Goal: Information Seeking & Learning: Check status

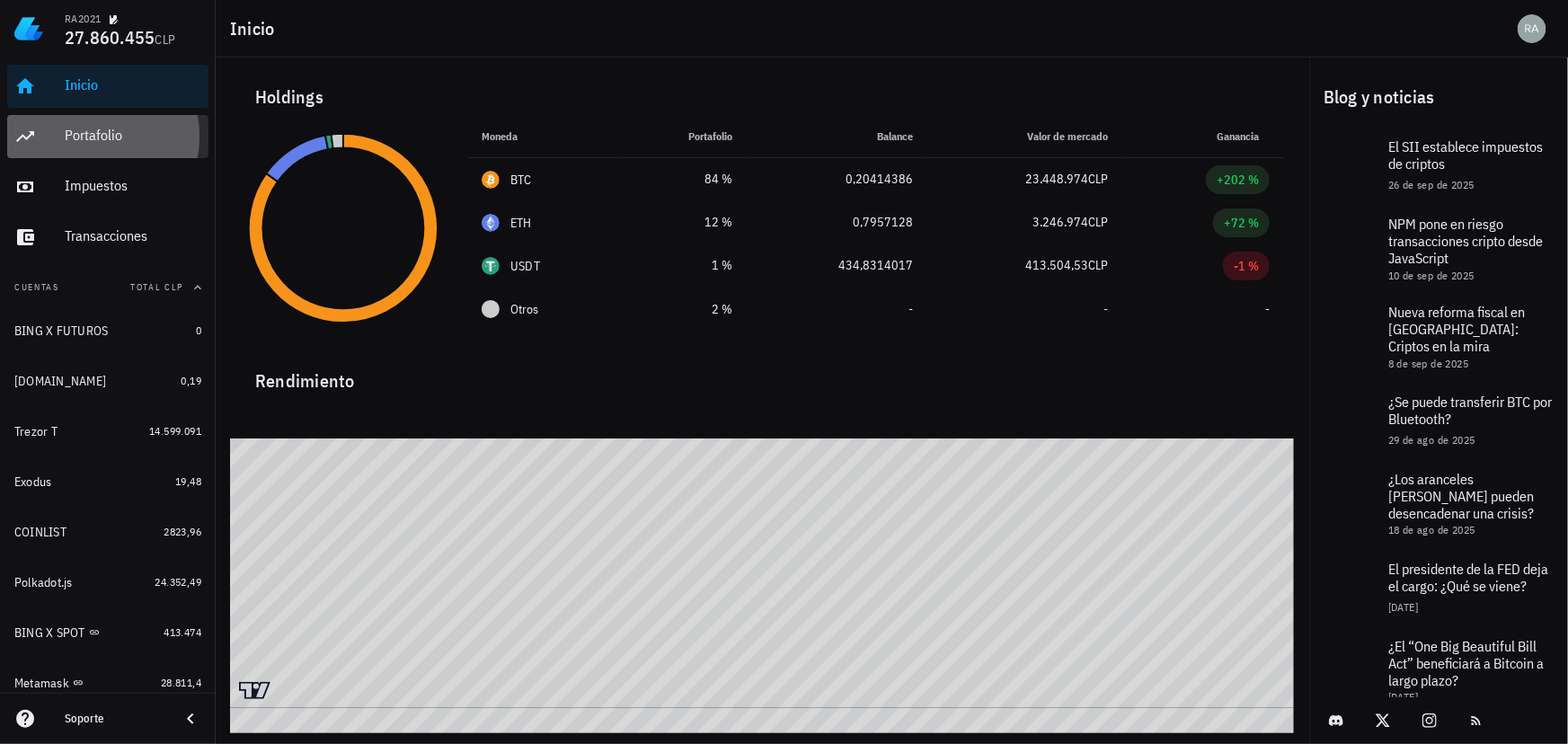
click at [70, 135] on div "Portafolio" at bounding box center [133, 136] width 136 height 17
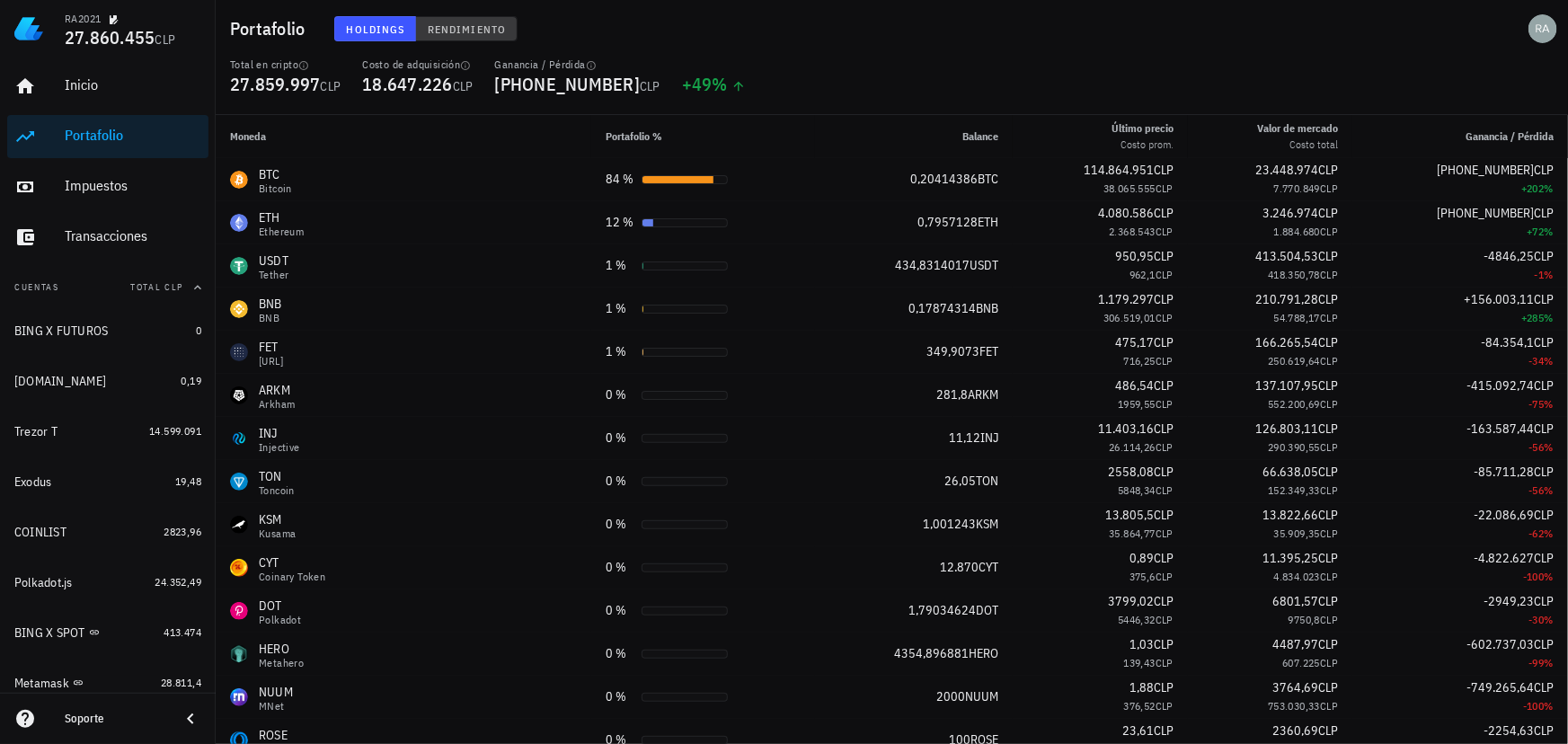
click at [468, 27] on span "Rendimiento" at bounding box center [466, 29] width 79 height 13
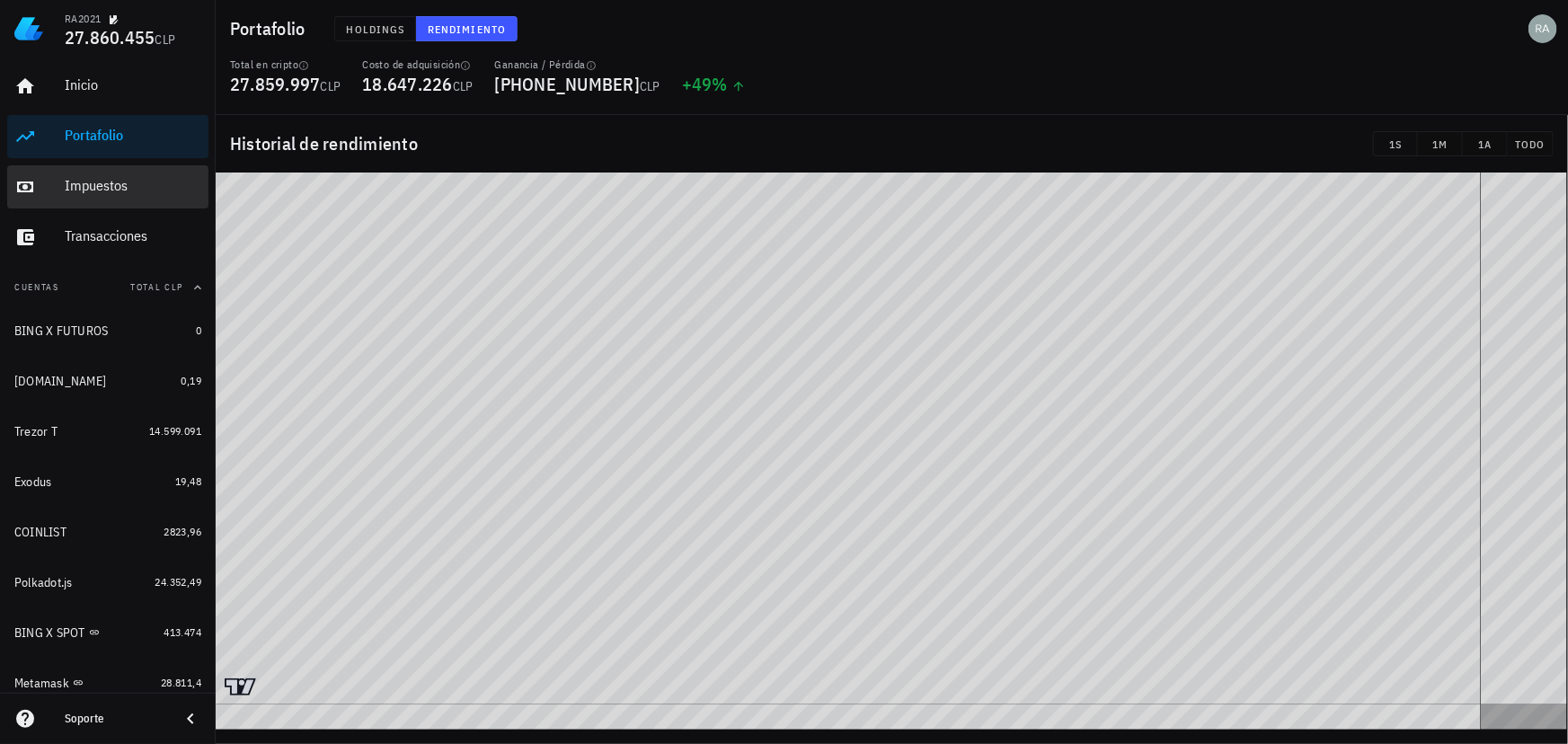
click at [77, 189] on div "Impuestos" at bounding box center [133, 186] width 136 height 17
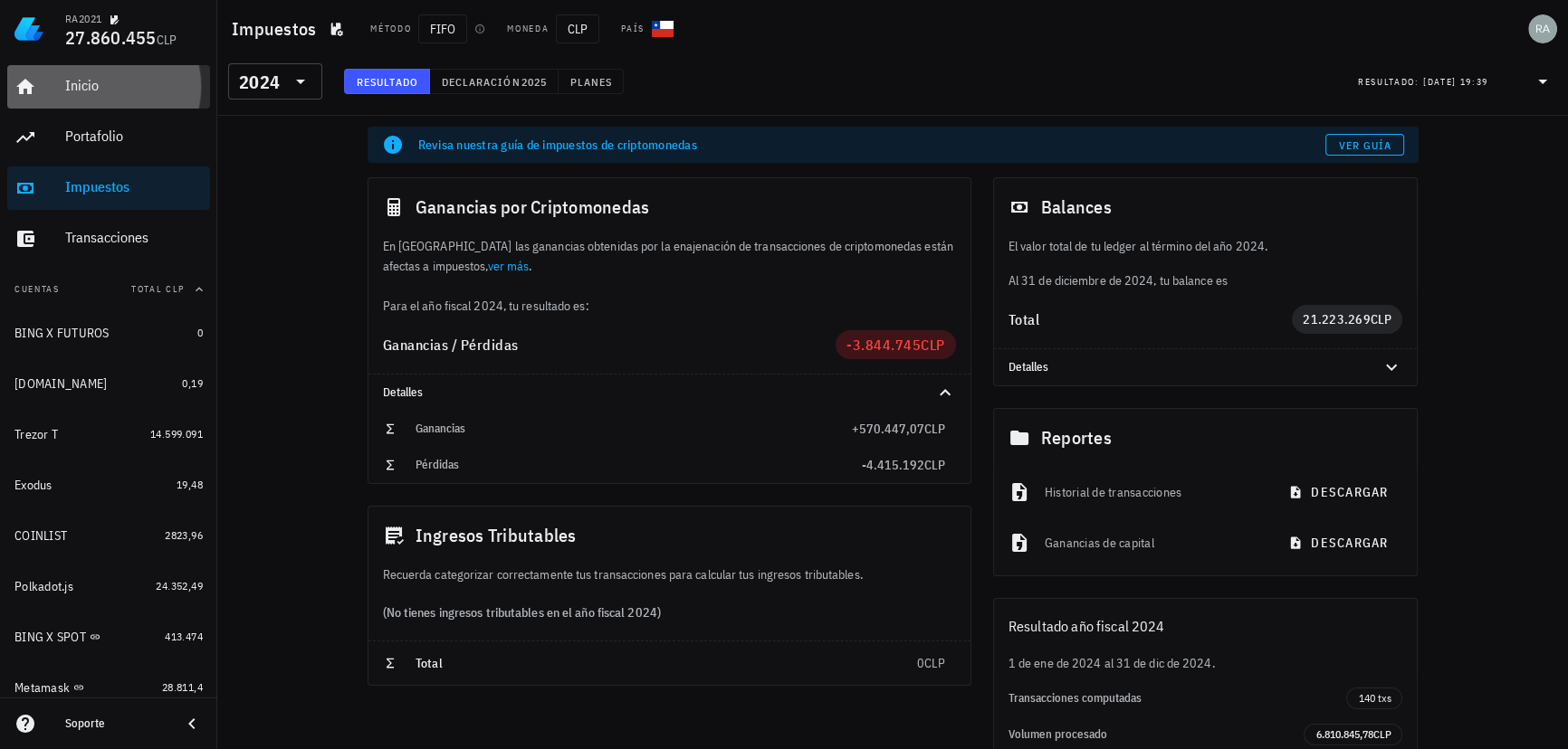
click at [91, 85] on div "Inicio" at bounding box center [134, 85] width 137 height 17
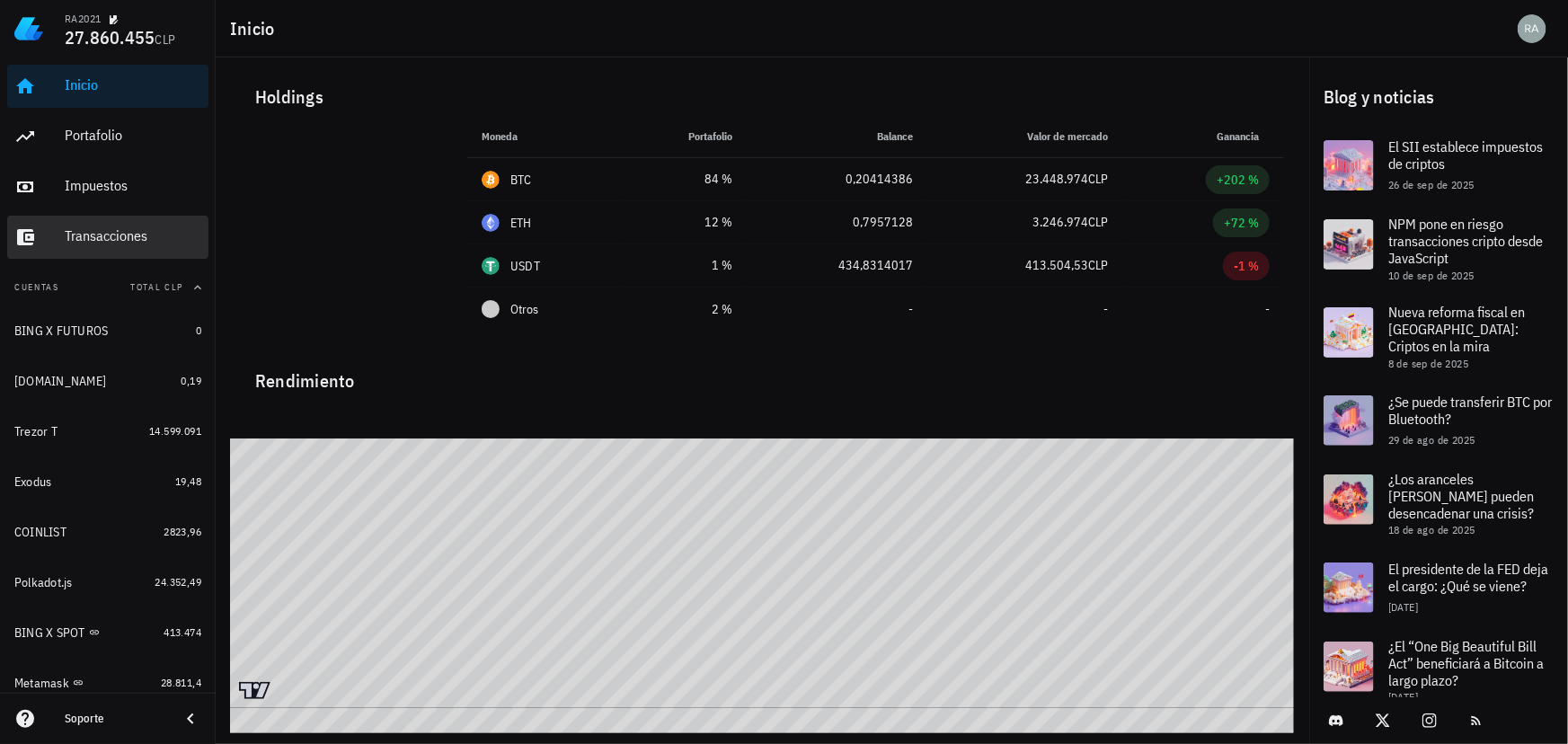
click at [97, 236] on div "Transacciones" at bounding box center [133, 236] width 136 height 17
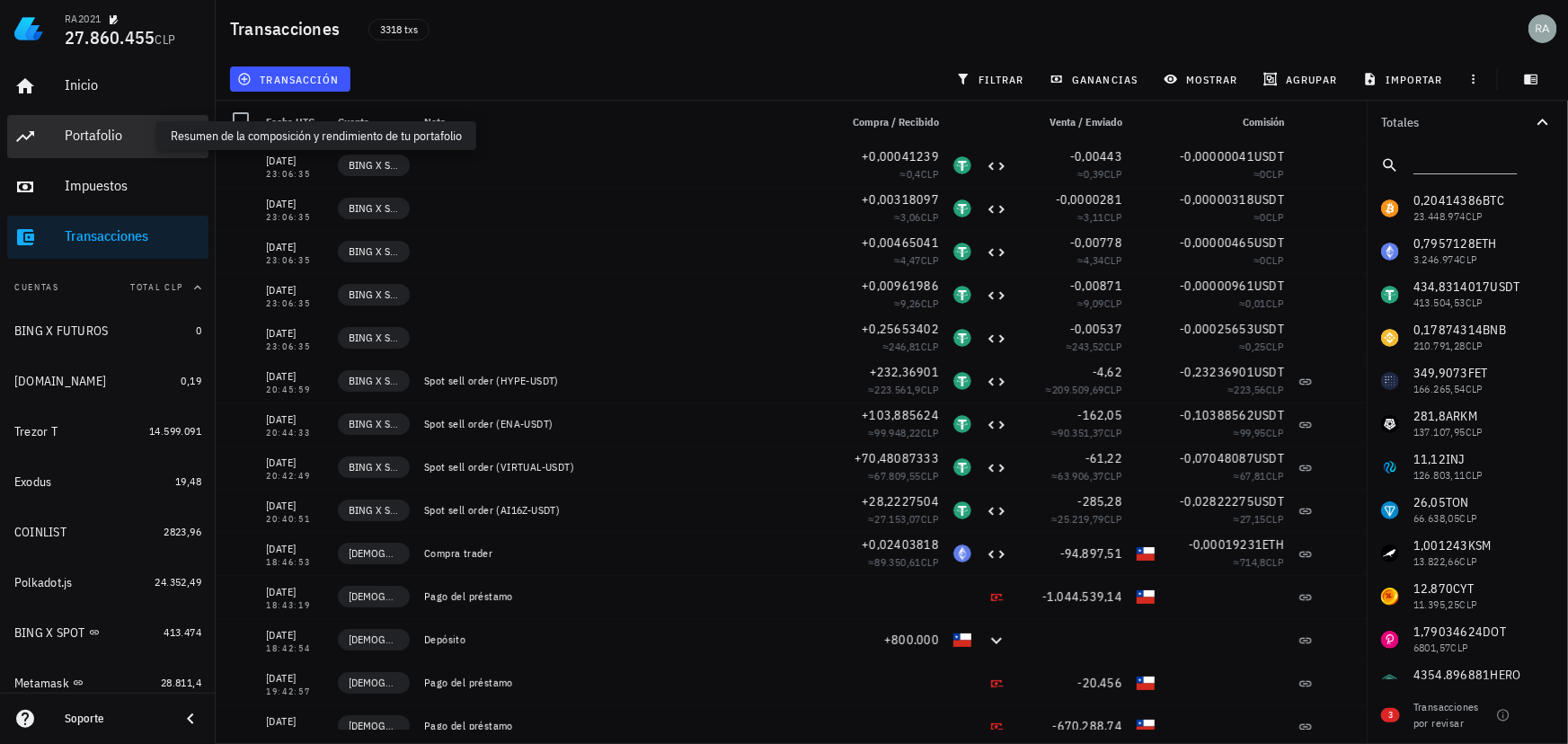
click at [98, 135] on div "Portafolio" at bounding box center [133, 136] width 136 height 17
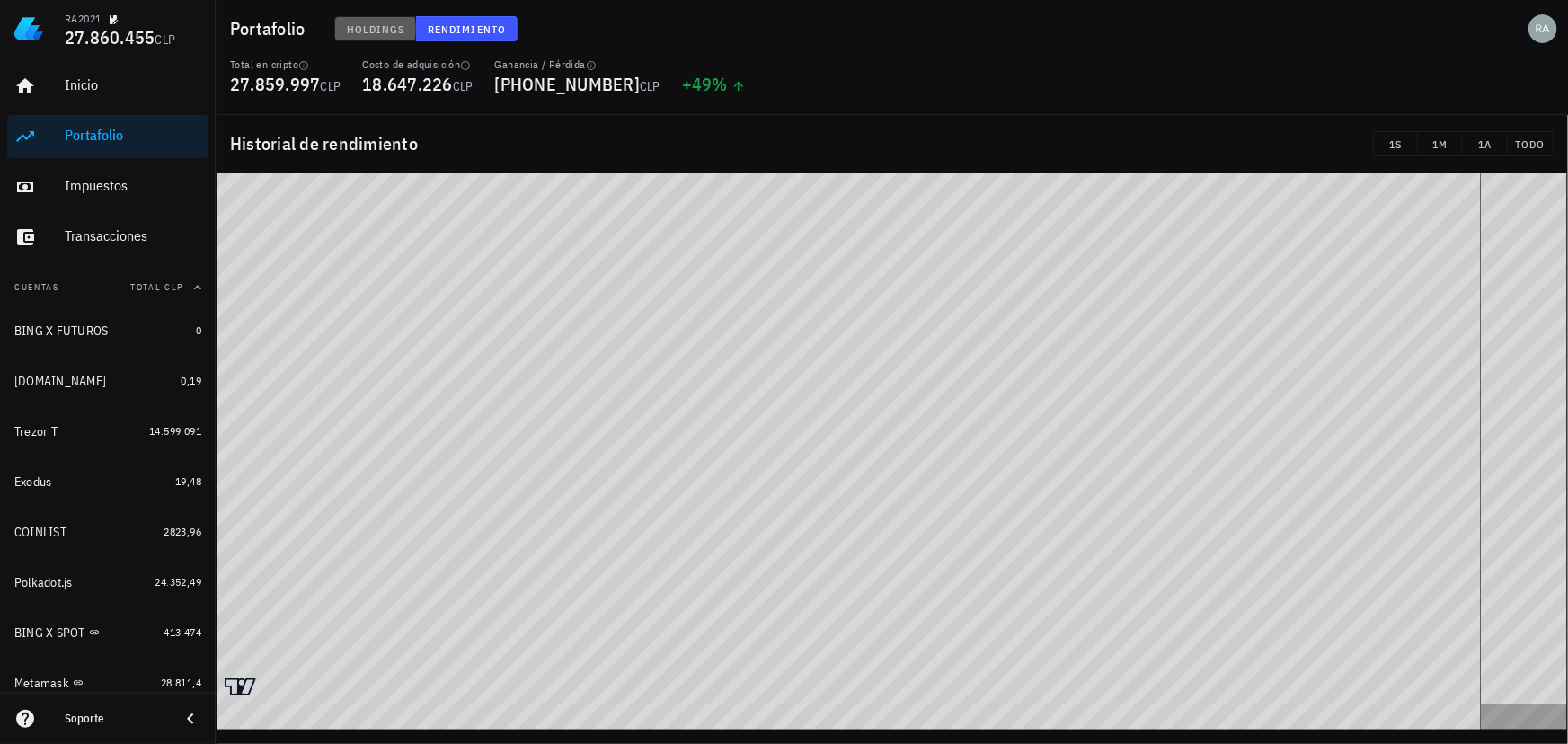
click at [367, 25] on span "Holdings" at bounding box center [376, 29] width 60 height 13
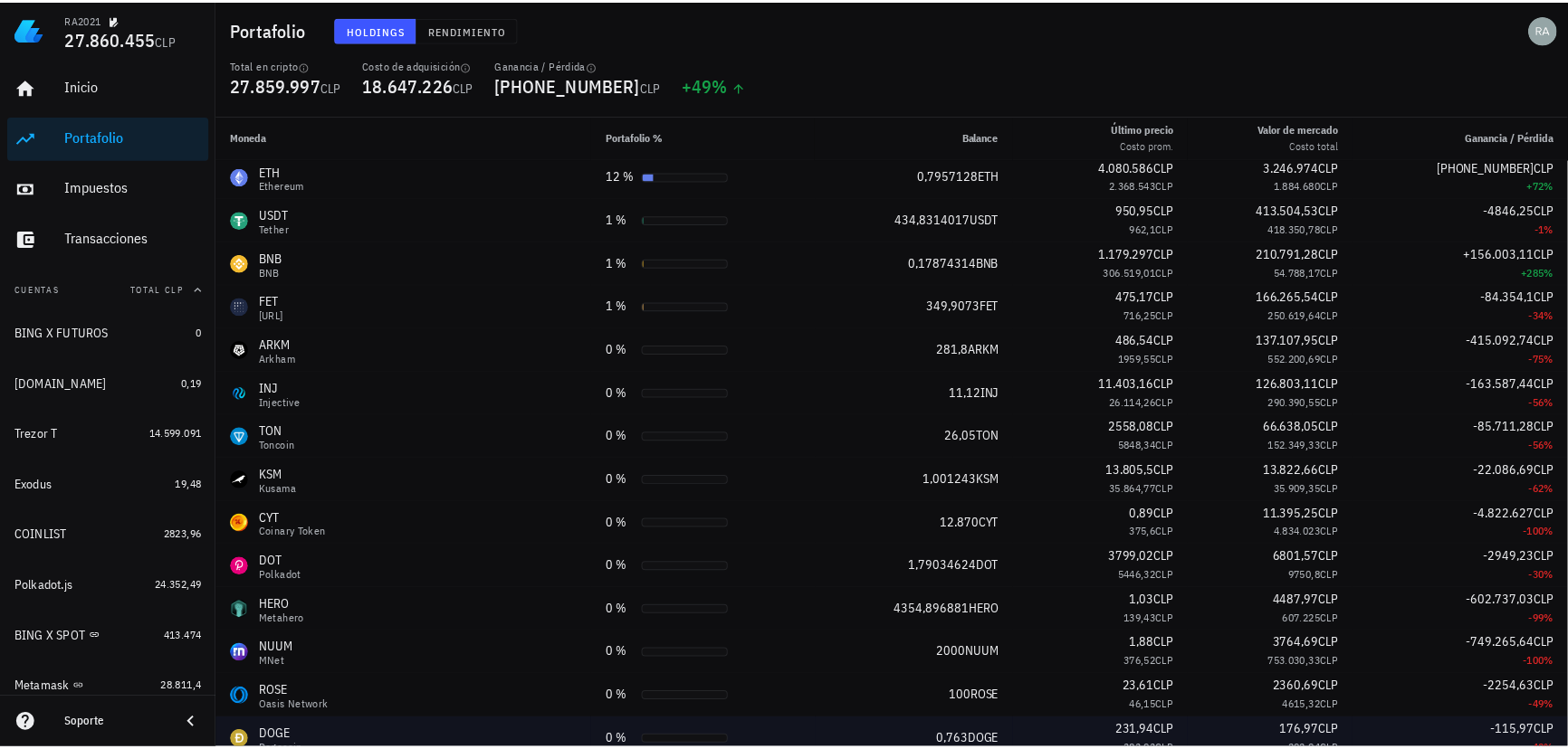
scroll to position [81, 0]
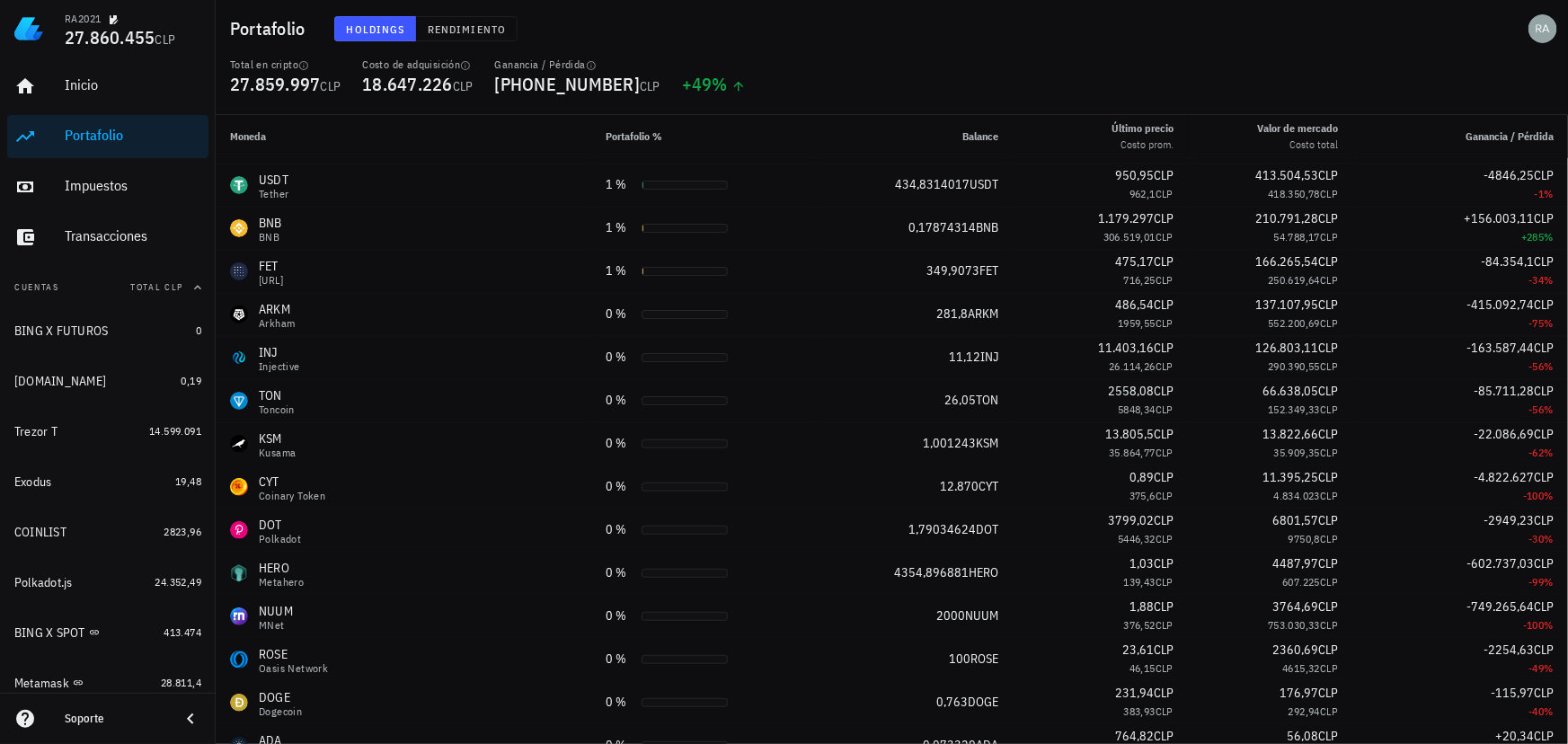
click at [1452, 56] on div "Portafolio Holdings Rendimiento" at bounding box center [892, 29] width 1353 height 58
click at [919, 45] on div "Holdings Rendimiento" at bounding box center [677, 29] width 707 height 47
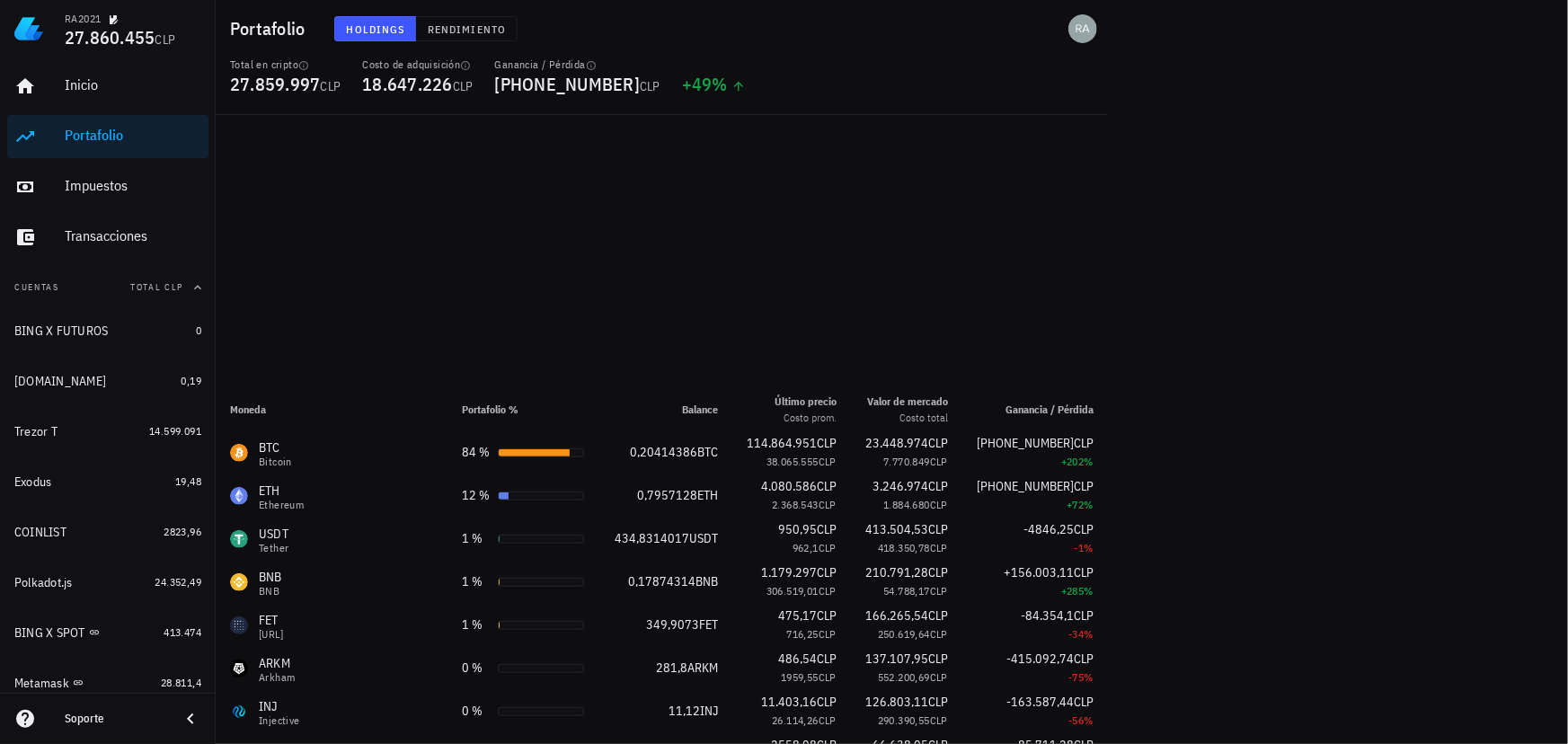
click at [1454, 132] on main "Moneda Portafolio % Balance Último precio Costo prom. Valor [PERSON_NAME] Costo…" at bounding box center [784, 372] width 1568 height 744
click at [94, 87] on div "Inicio" at bounding box center [133, 85] width 136 height 17
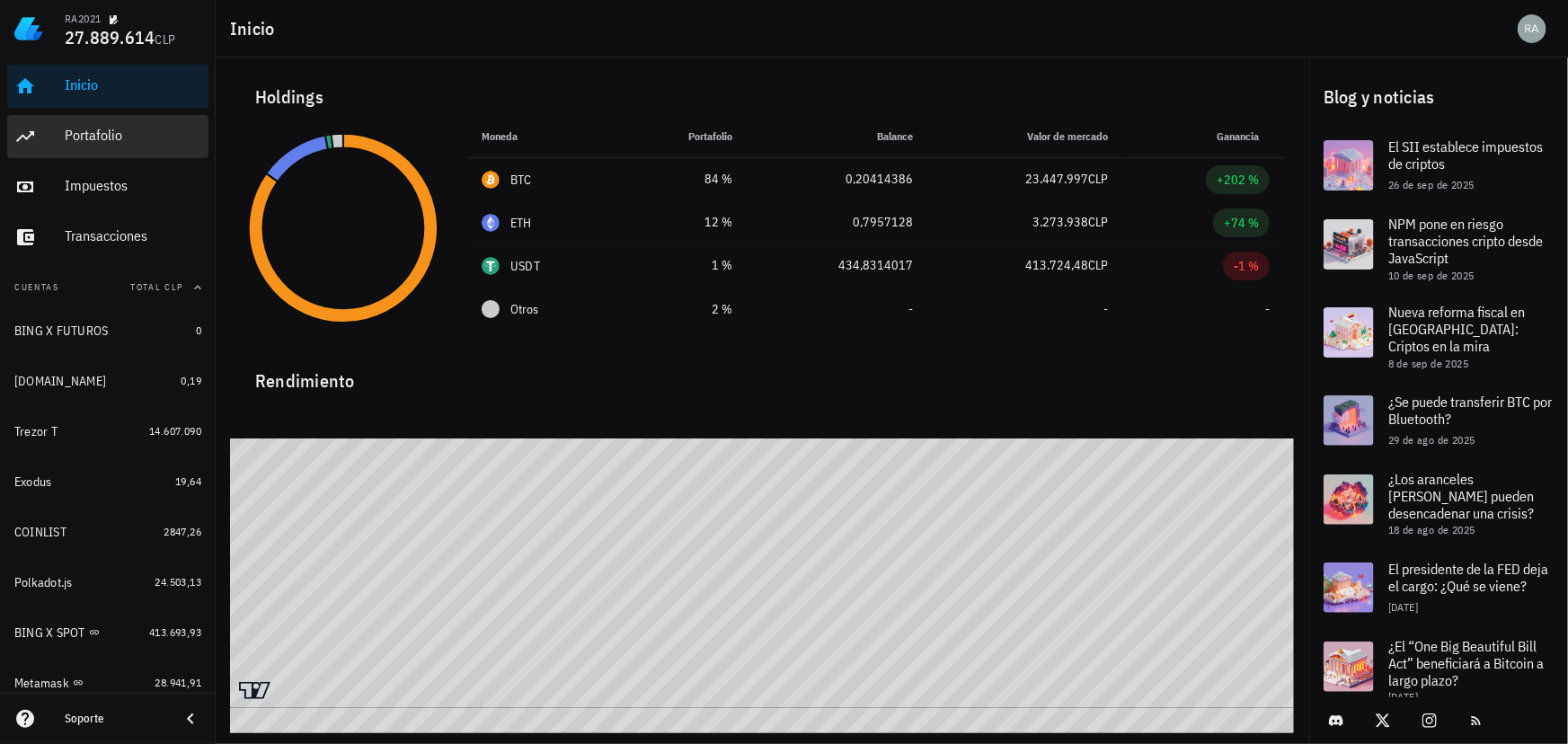
click at [86, 142] on div "Portafolio" at bounding box center [133, 136] width 136 height 17
